Goal: Find specific page/section: Find specific page/section

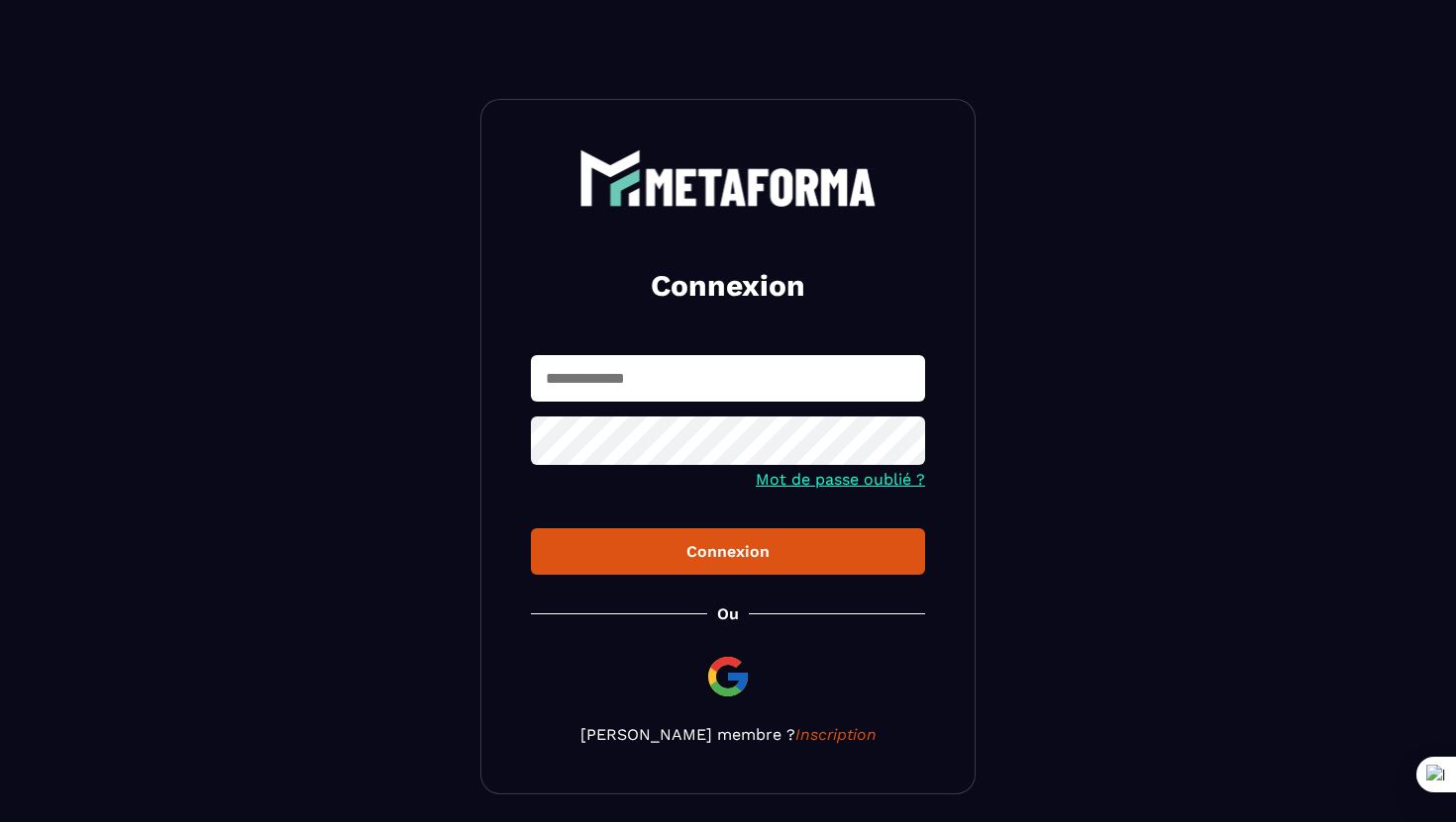
click at [602, 405] on form "Mot de passe oublié ? Connexion" at bounding box center [728, 465] width 394 height 220
click at [604, 383] on input "text" at bounding box center [728, 379] width 394 height 47
type input "*"
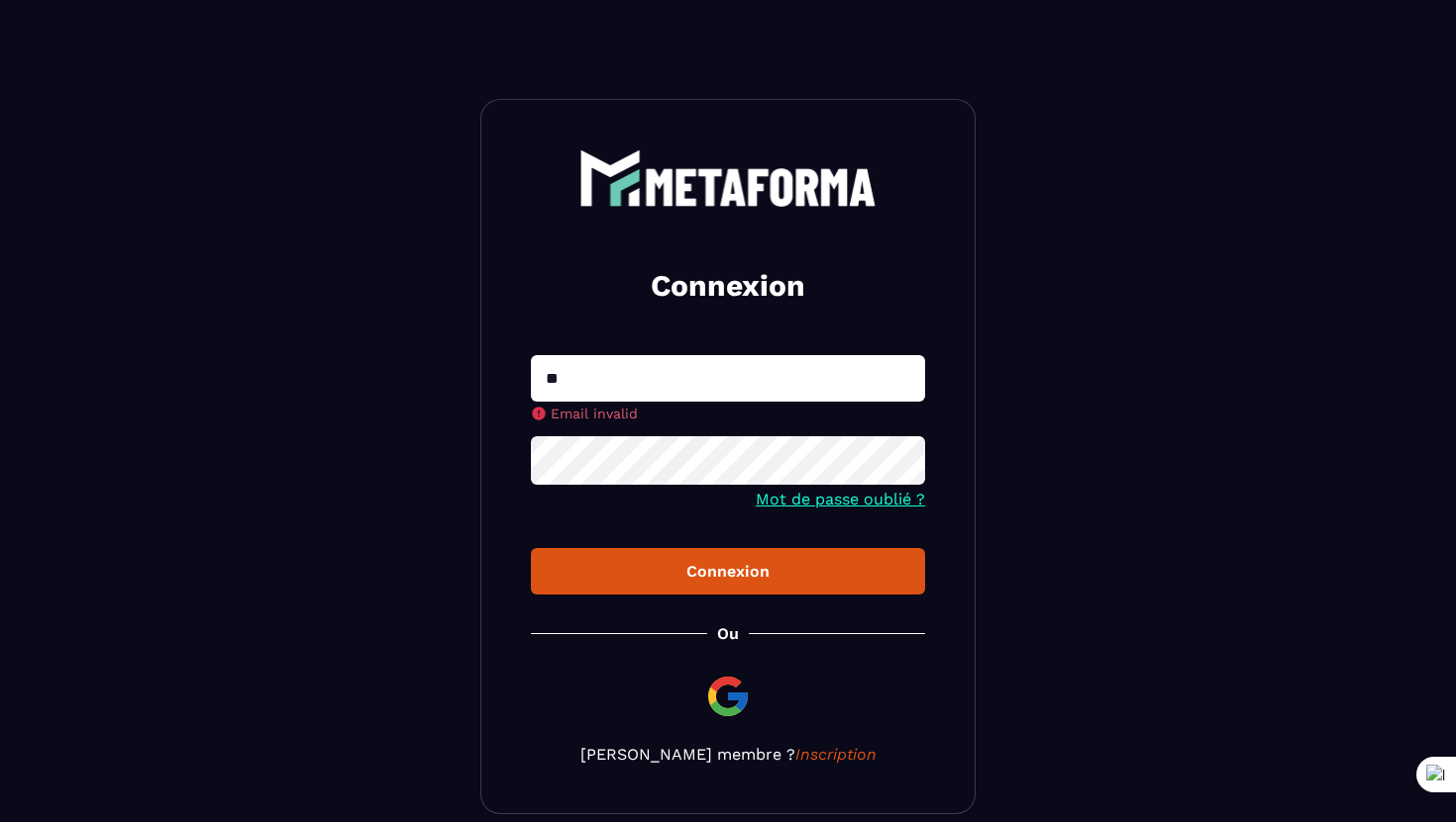
type input "**********"
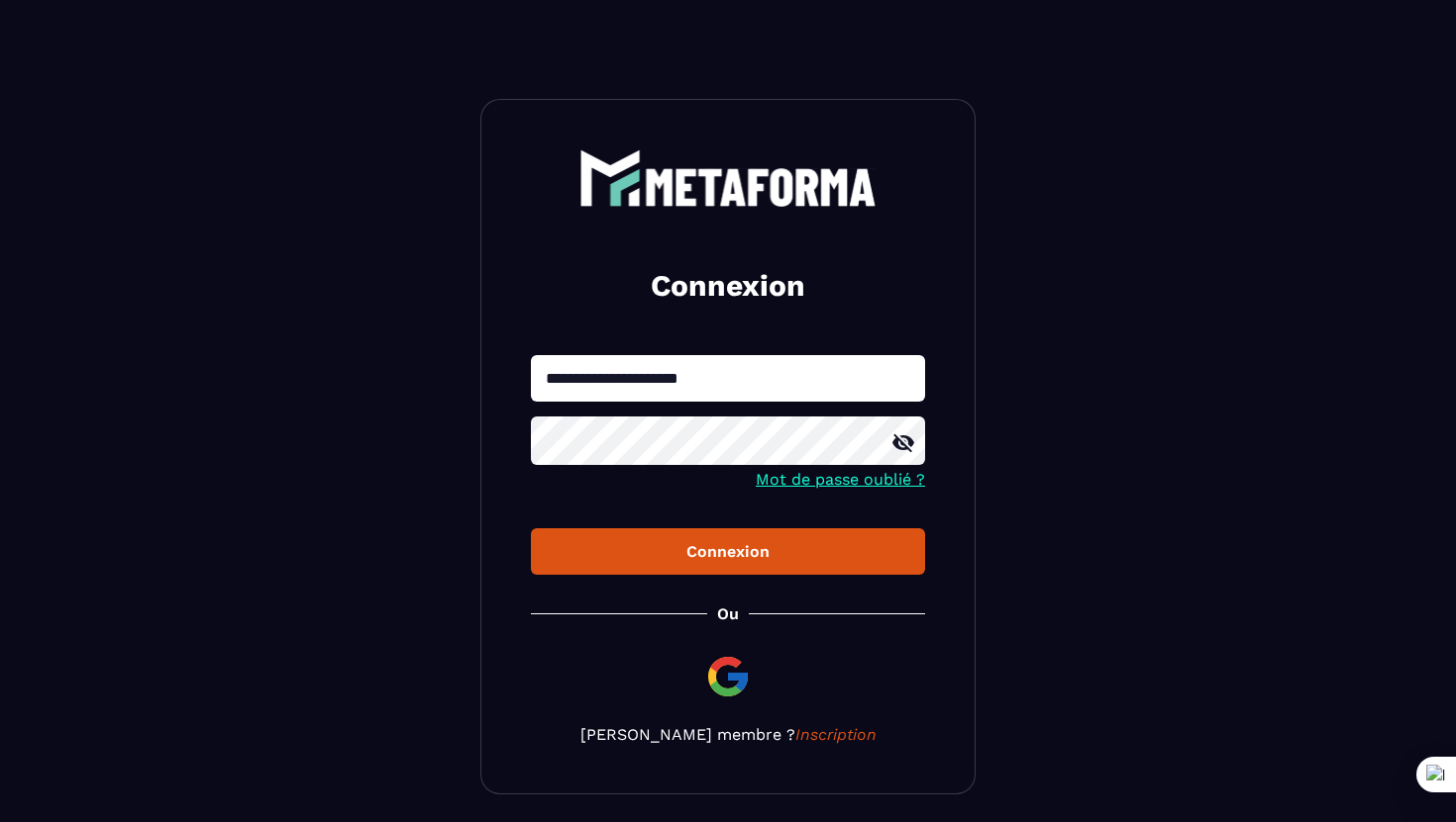
click at [531, 528] on button "Connexion" at bounding box center [728, 551] width 394 height 47
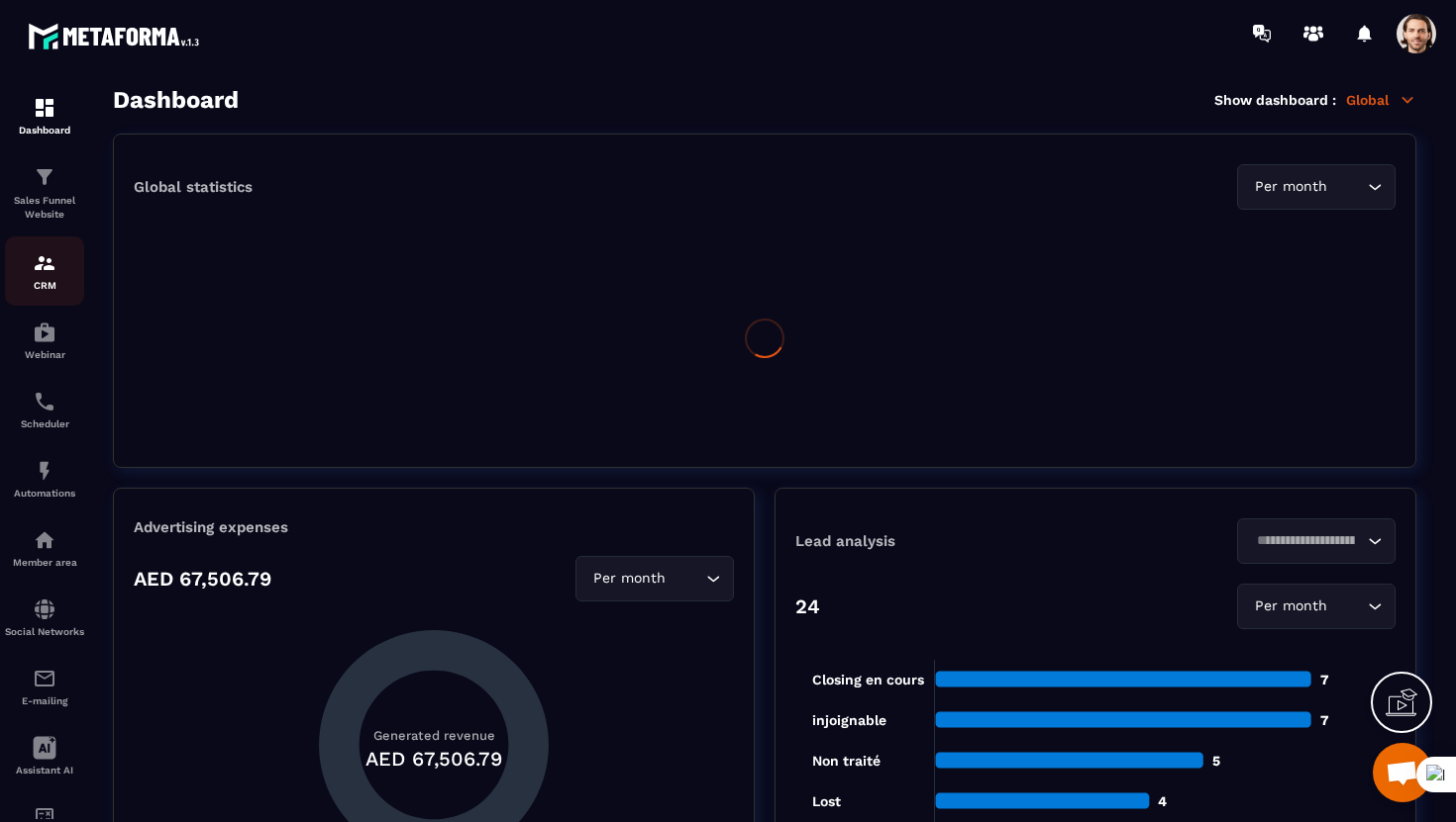
click at [41, 270] on img at bounding box center [45, 264] width 24 height 24
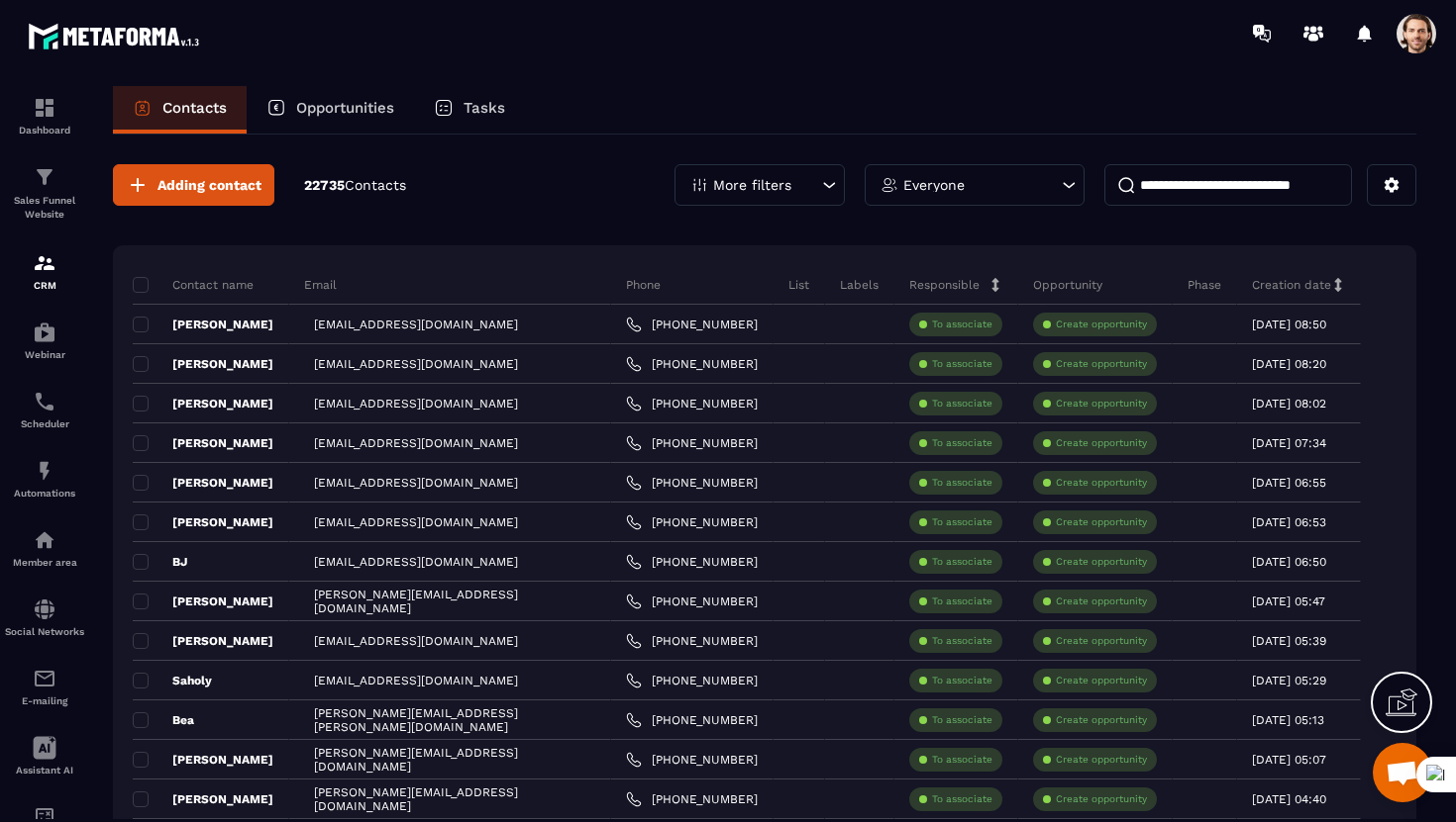
click at [285, 115] on icon at bounding box center [277, 108] width 20 height 20
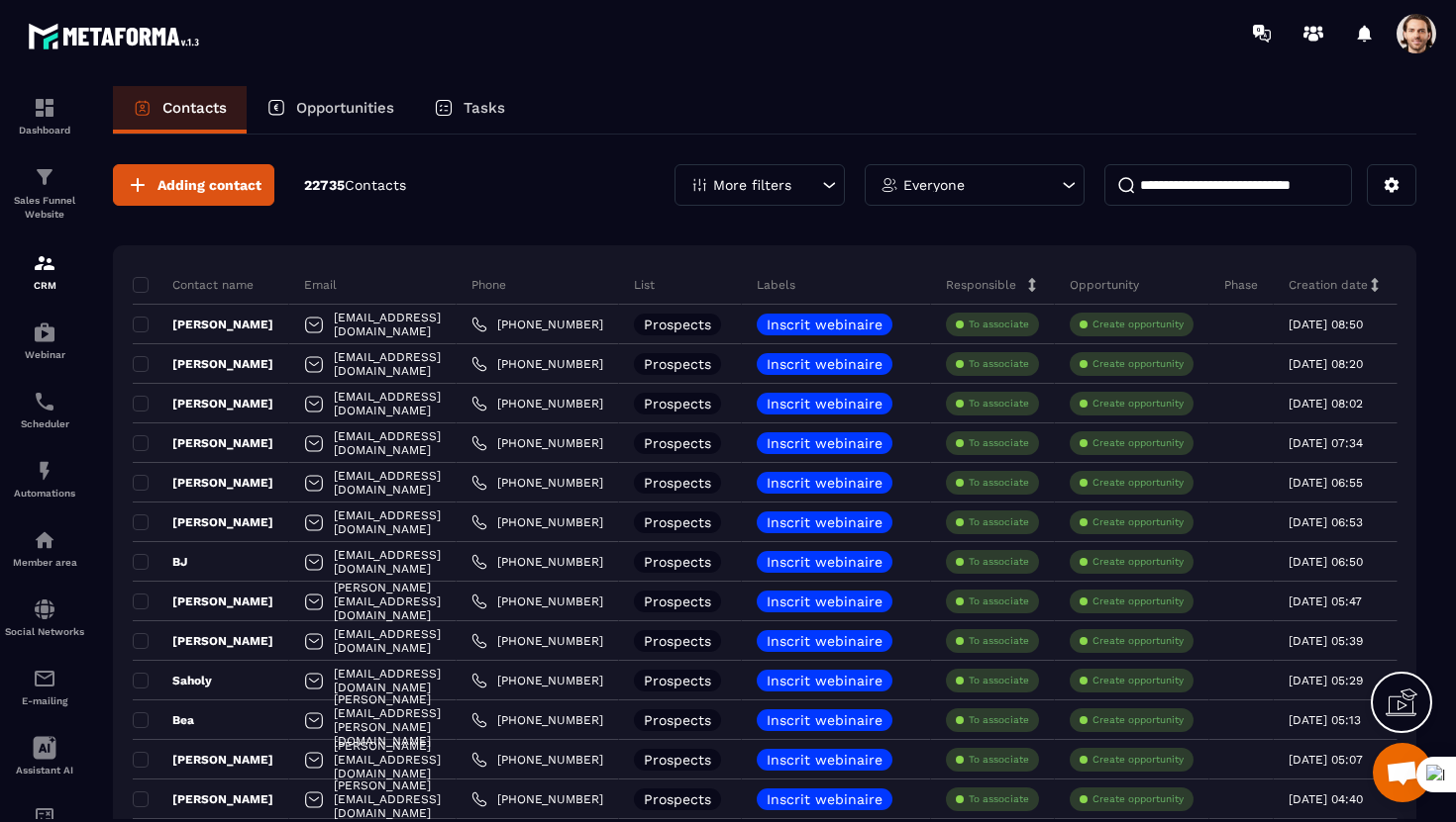
click at [285, 115] on icon at bounding box center [277, 108] width 20 height 20
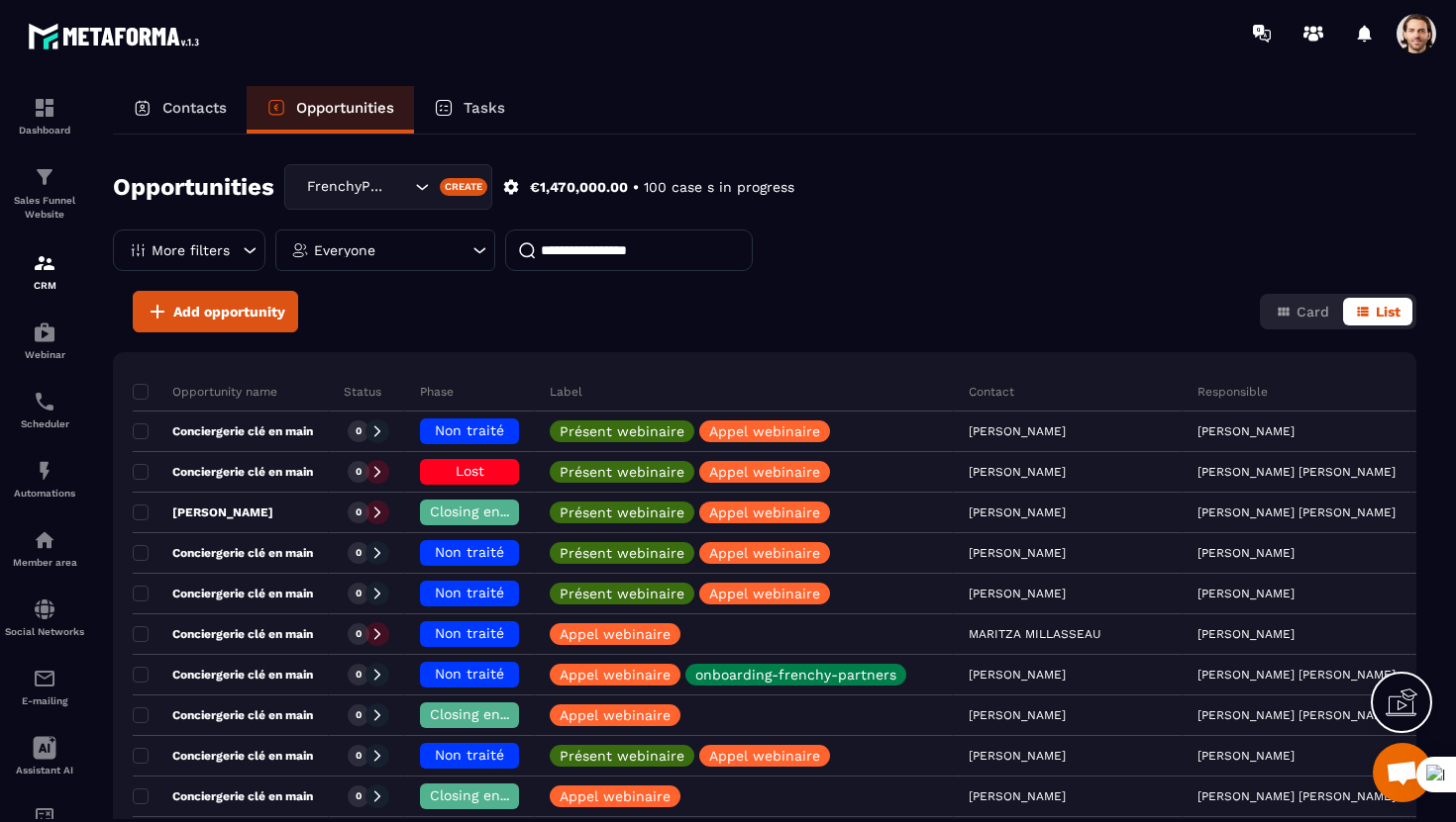
click at [482, 115] on p "Tasks" at bounding box center [485, 108] width 42 height 18
